Goal: Transaction & Acquisition: Purchase product/service

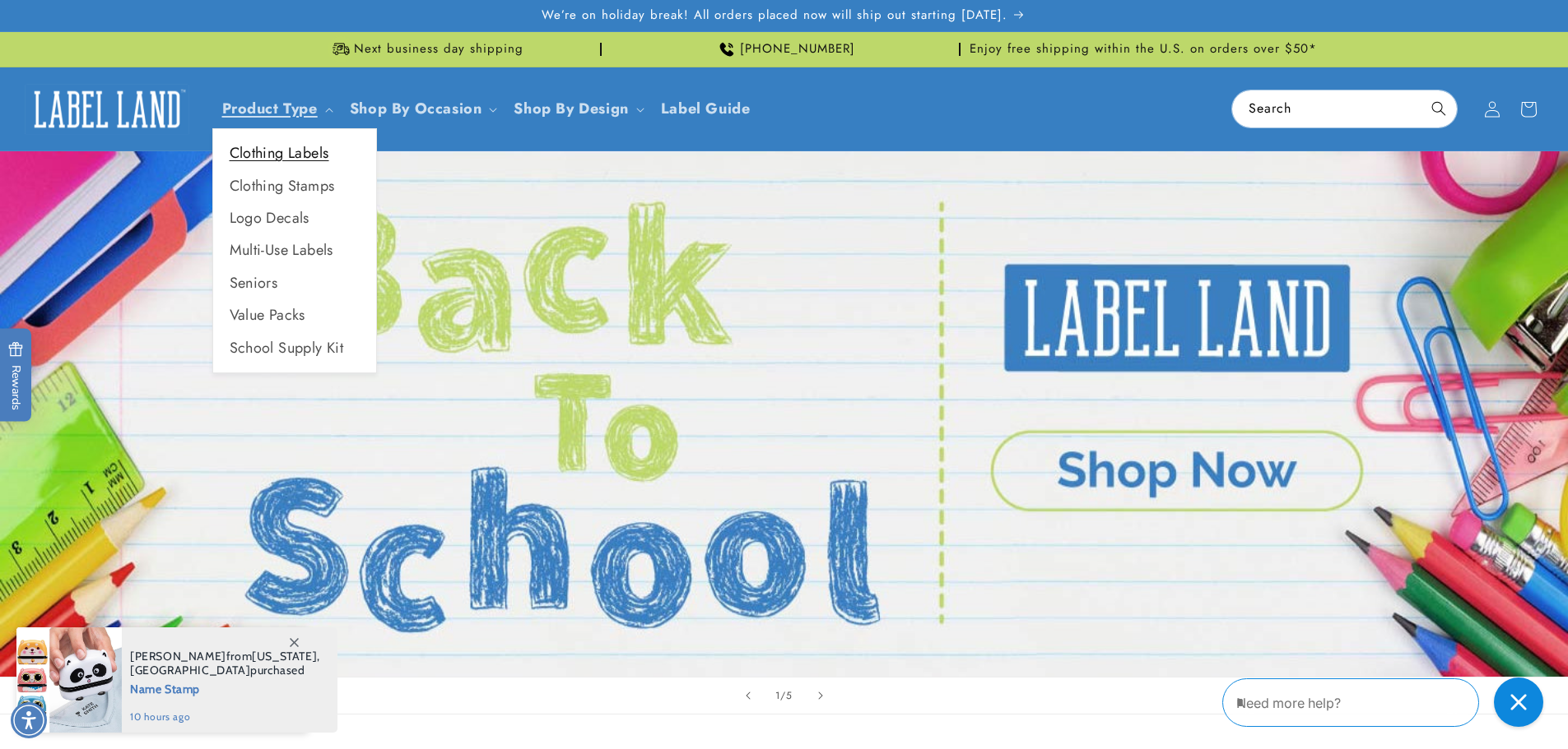
drag, startPoint x: 300, startPoint y: 157, endPoint x: 346, endPoint y: 167, distance: 47.1
click at [300, 157] on link "Clothing Labels" at bounding box center [294, 153] width 163 height 32
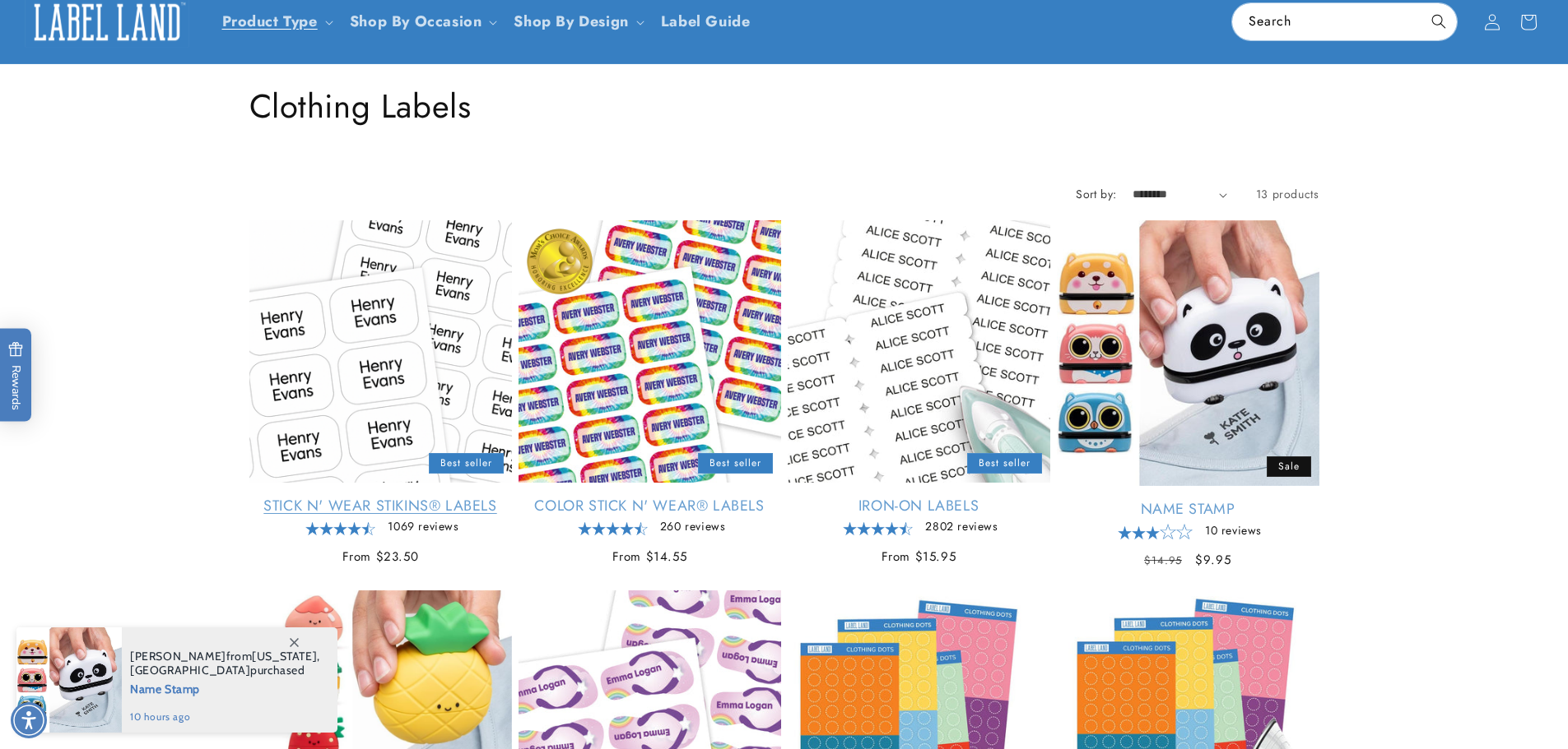
scroll to position [247, 0]
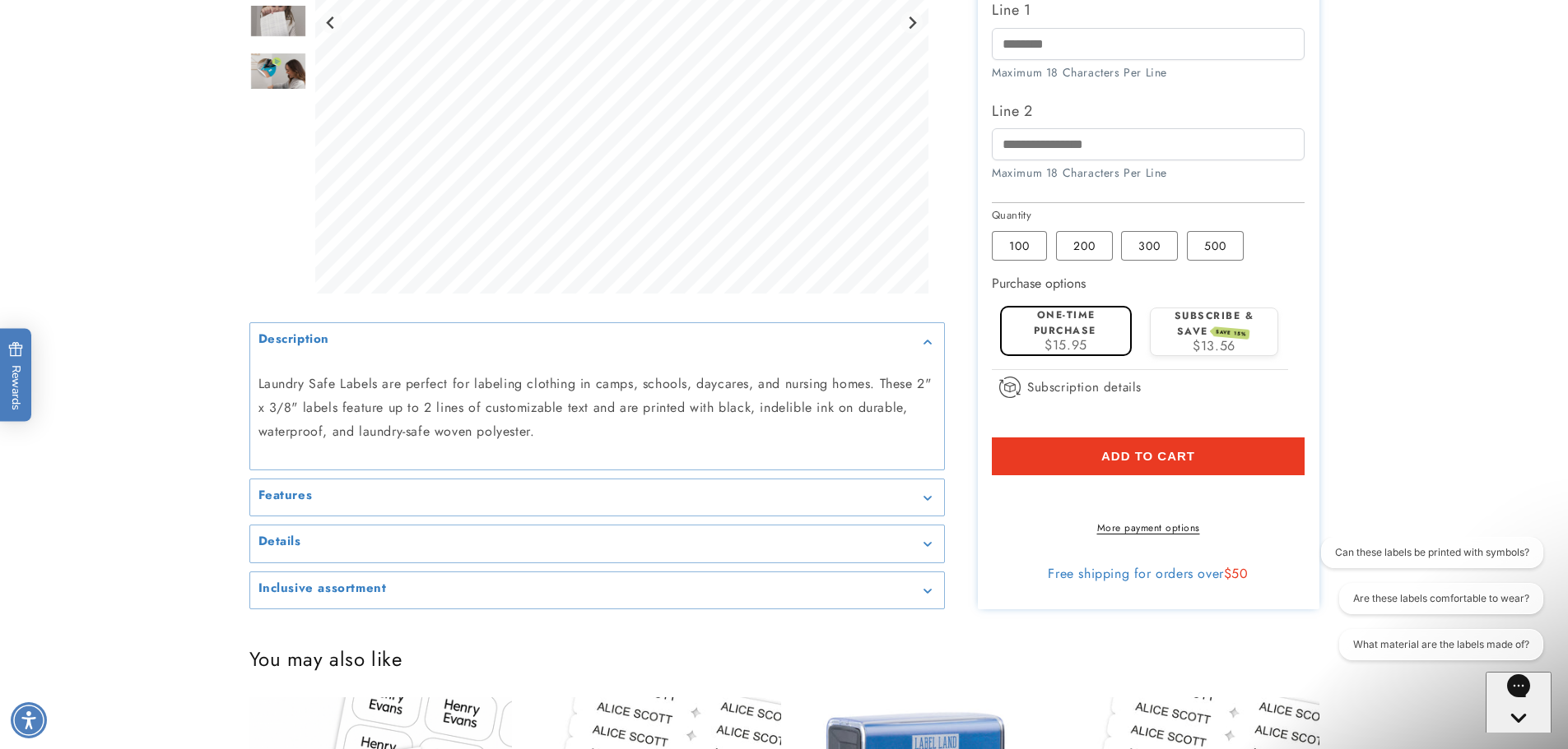
scroll to position [576, 0]
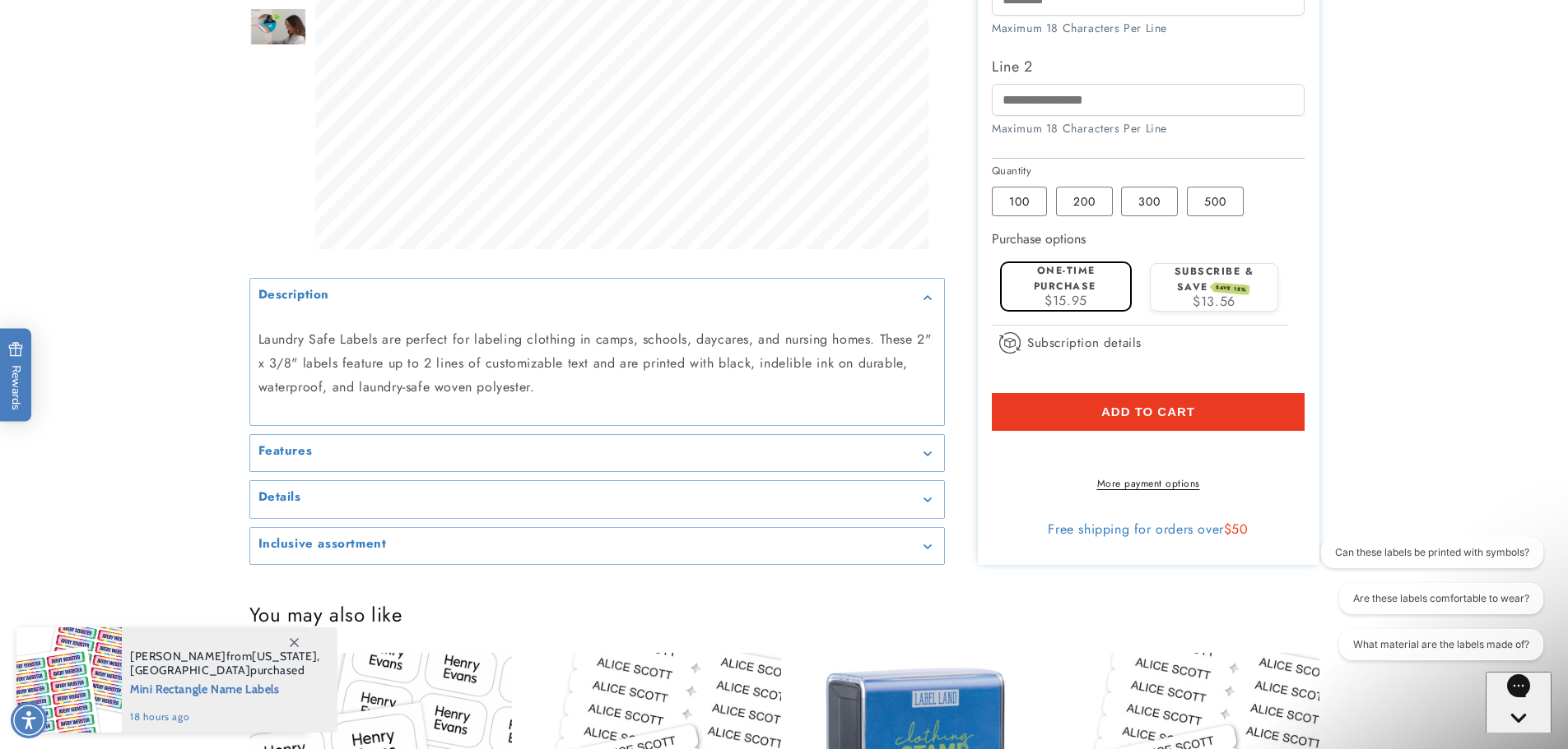
click at [295, 642] on icon at bounding box center [294, 643] width 9 height 9
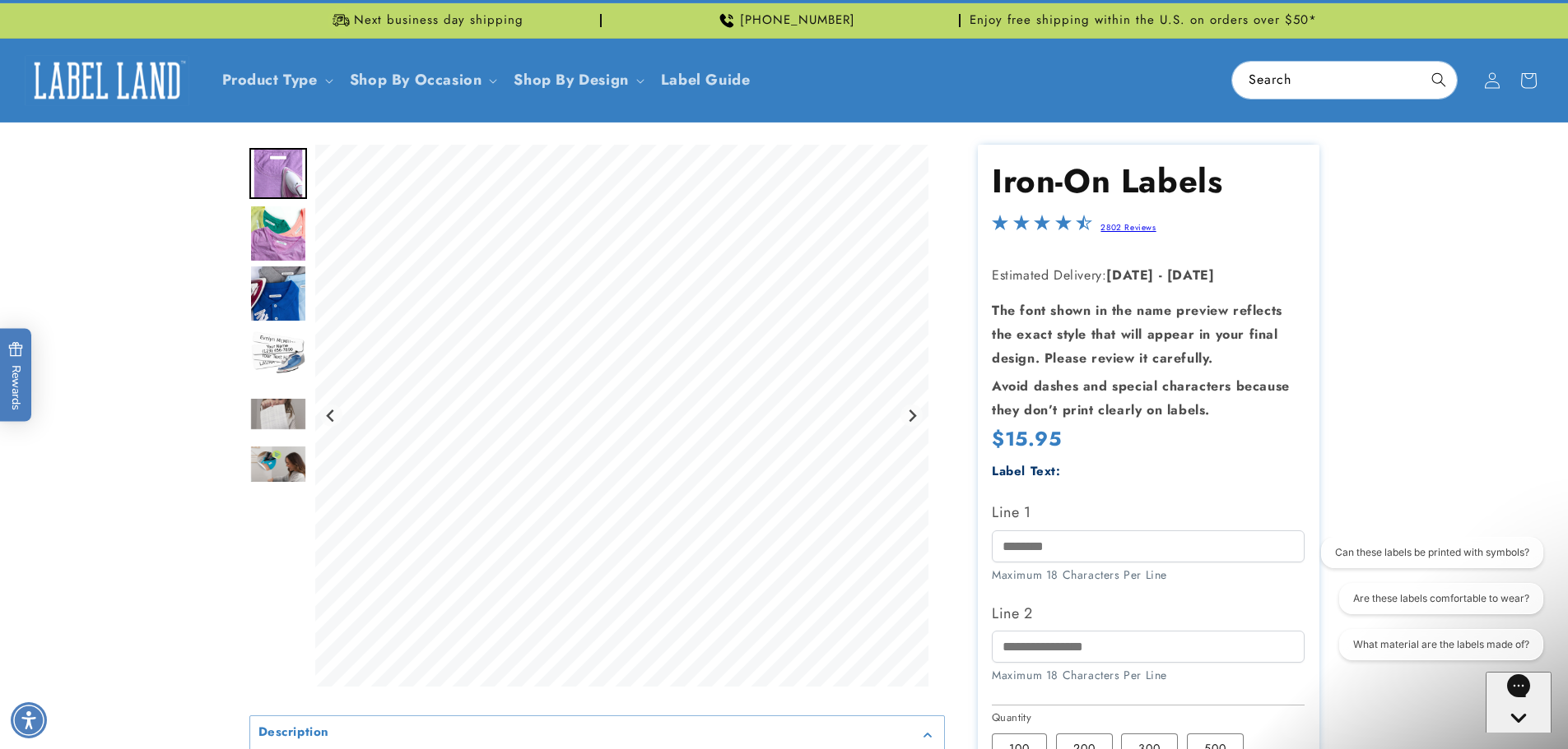
scroll to position [0, 0]
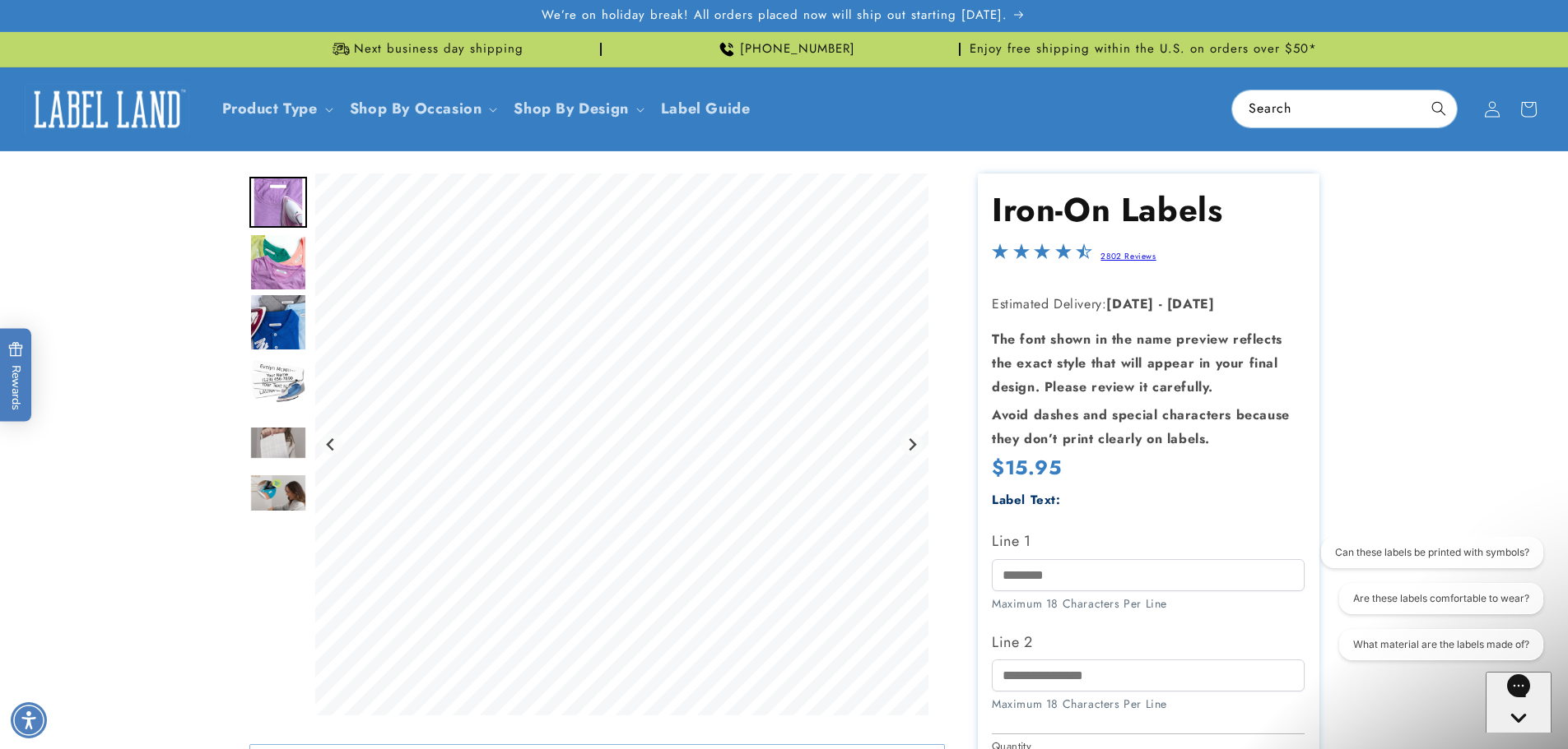
click at [1529, 739] on div "Gorgias live chat" at bounding box center [1519, 749] width 53 height 21
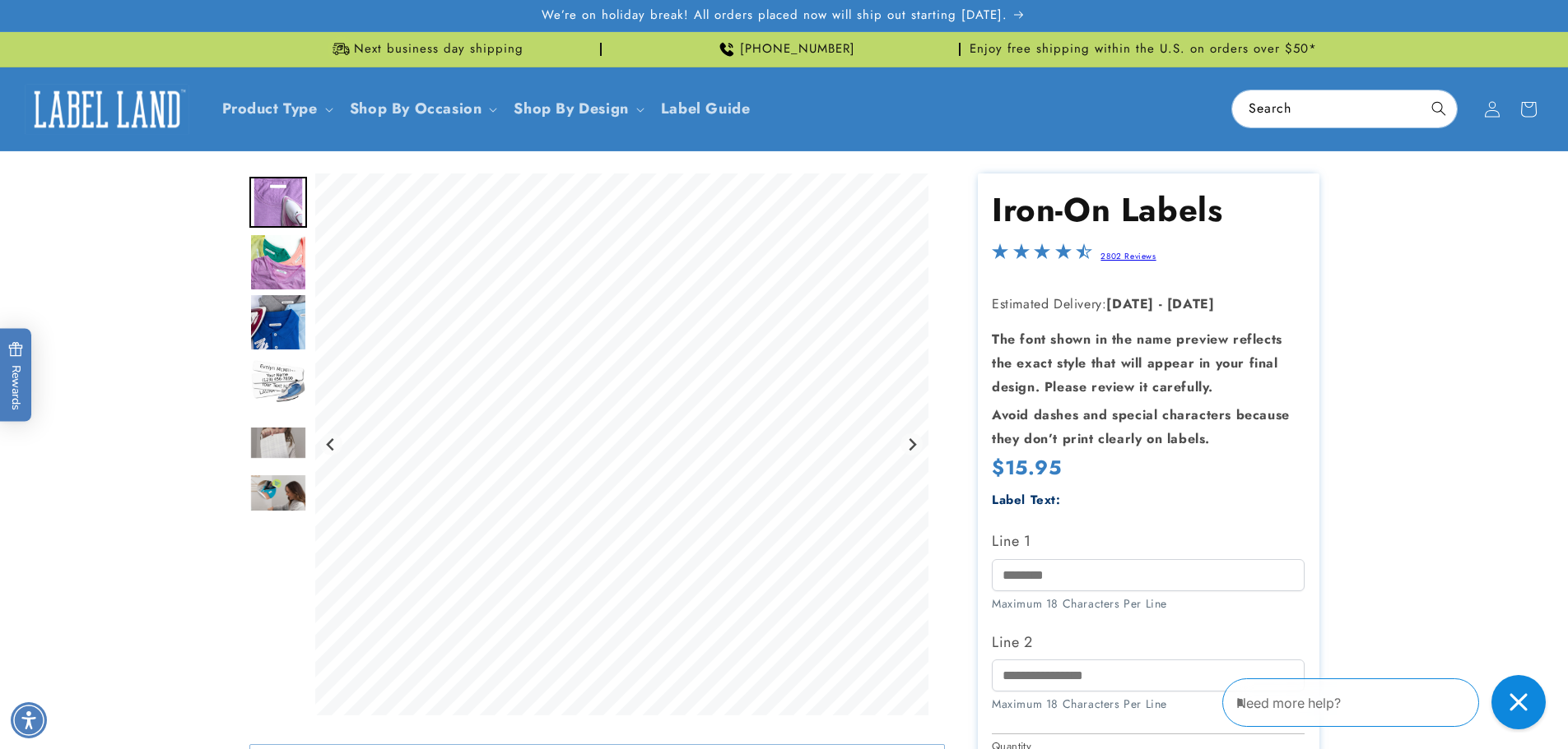
click at [1539, 689] on button "Close gorgias live chat" at bounding box center [1519, 703] width 55 height 55
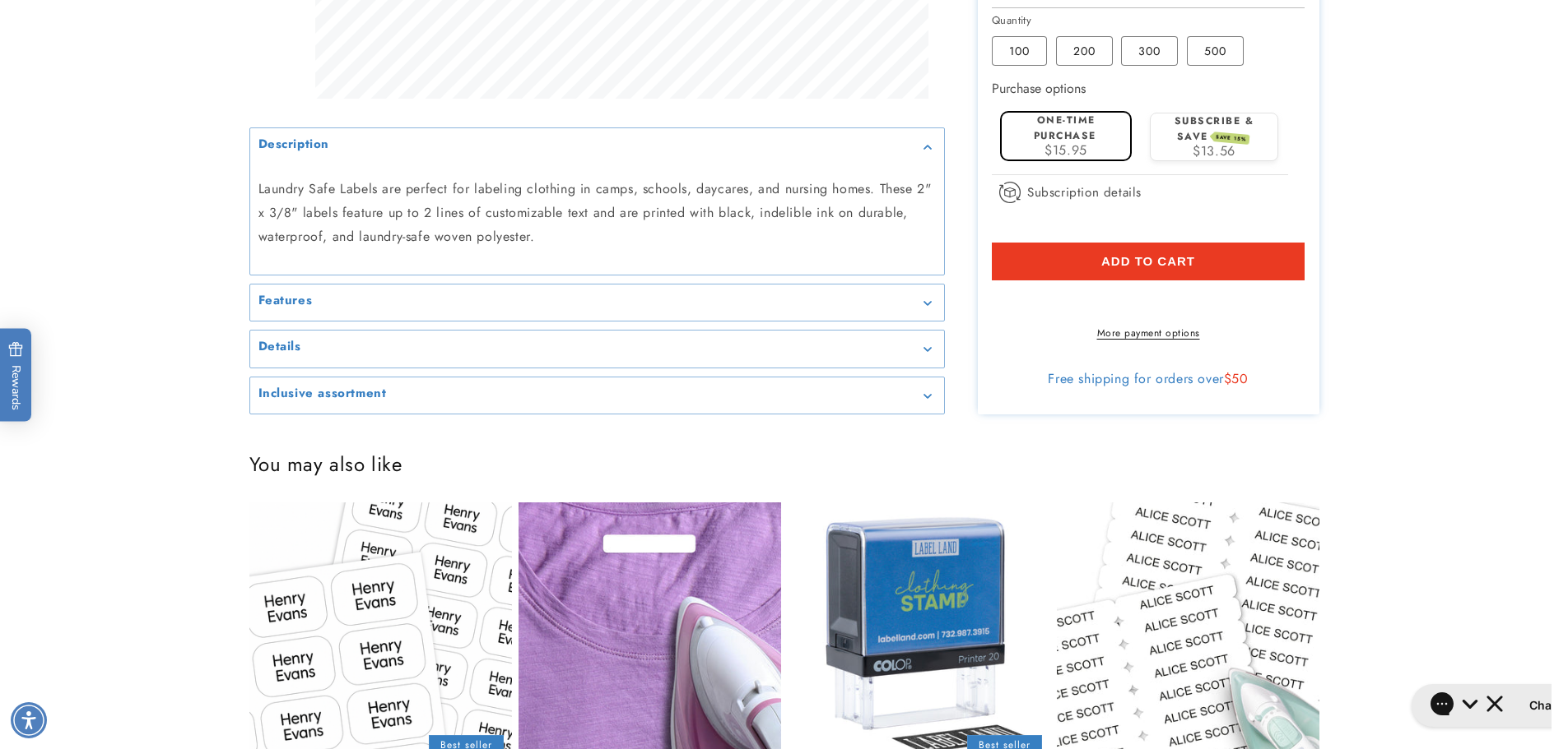
scroll to position [740, 0]
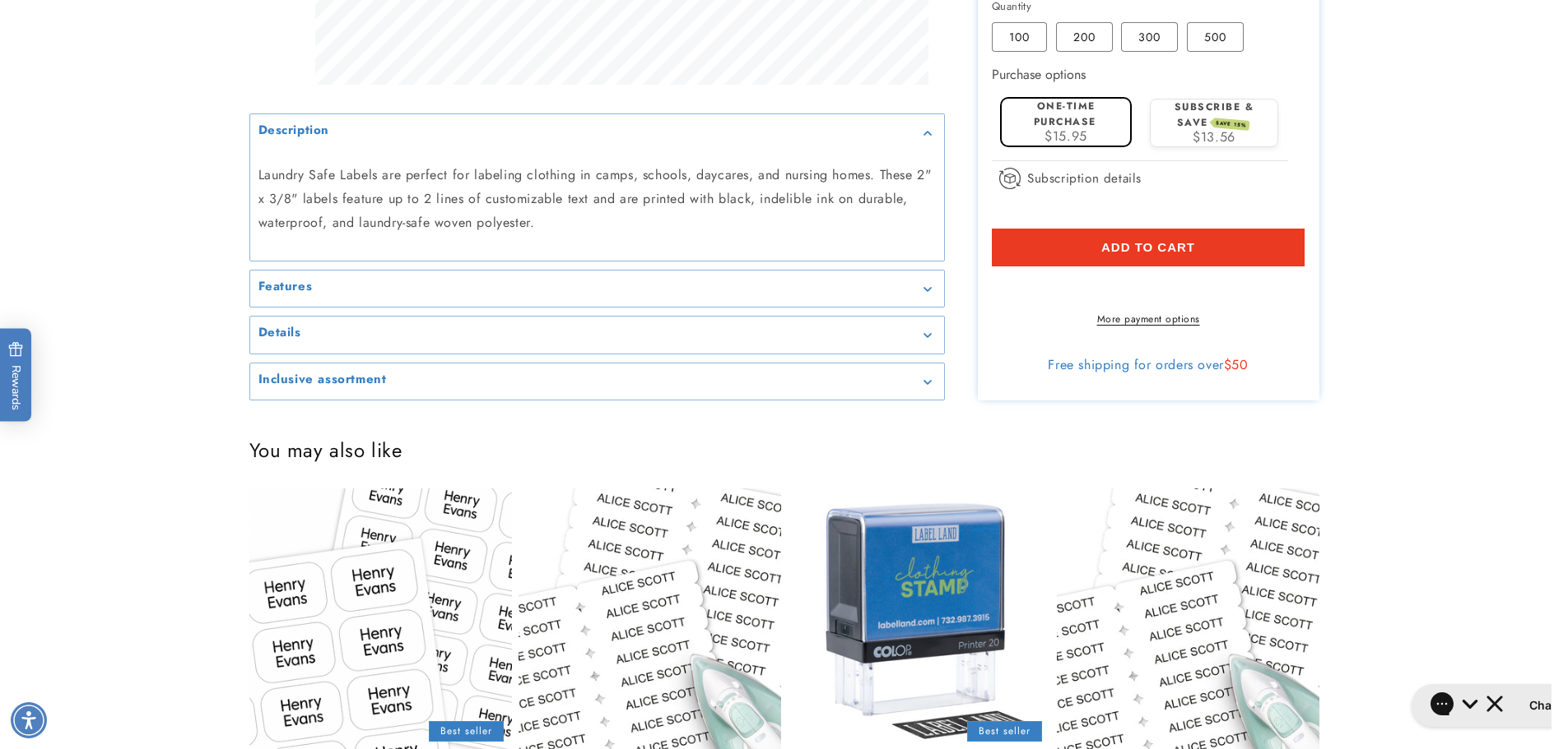
drag, startPoint x: 401, startPoint y: 474, endPoint x: 242, endPoint y: 477, distance: 159.0
click at [242, 477] on product-recommendations "You may also like Stick N' Wear Stikins® Labels Empty heading Best seller Stick…" at bounding box center [784, 627] width 1152 height 439
click at [363, 463] on h2 "You may also like" at bounding box center [784, 450] width 1070 height 25
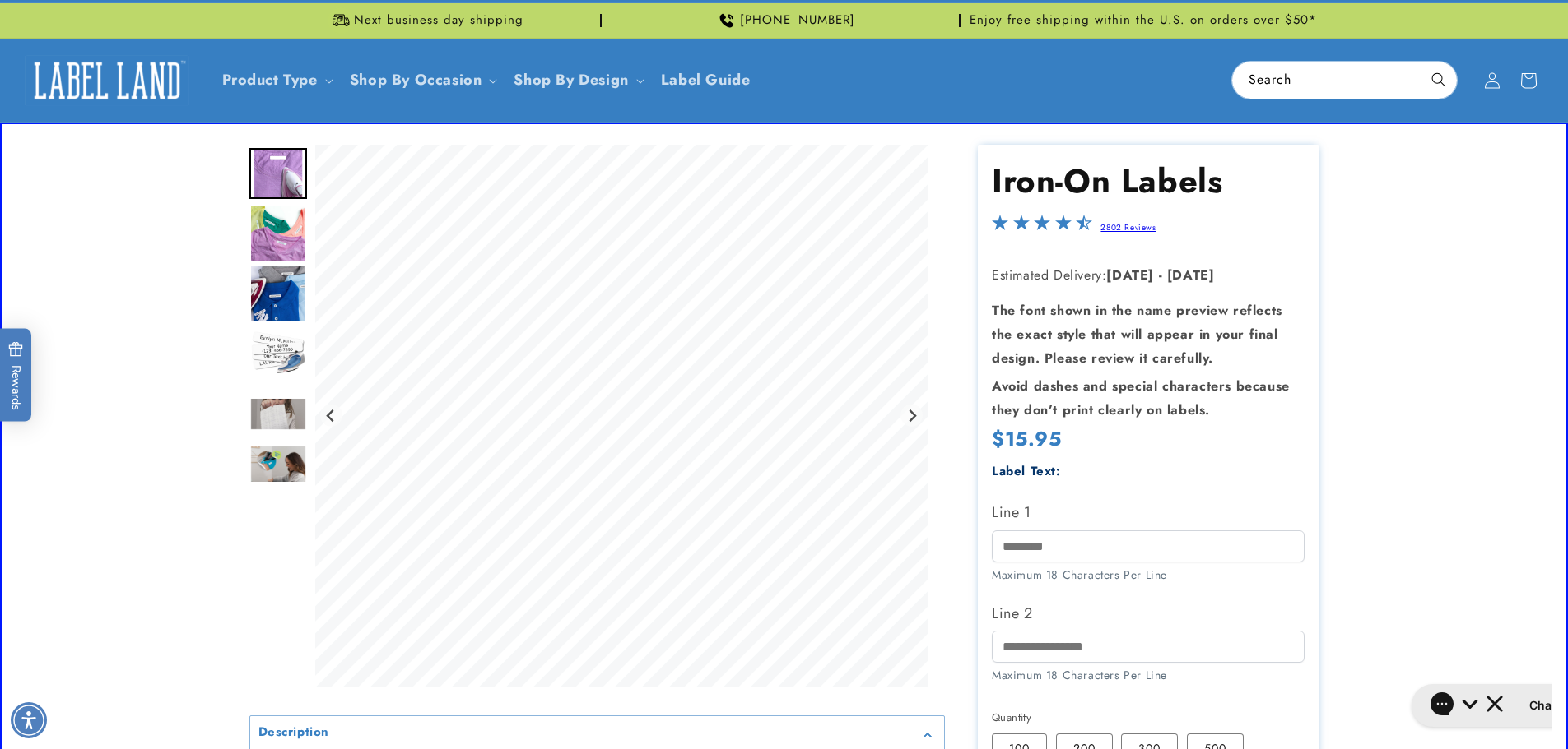
scroll to position [0, 0]
